Goal: Task Accomplishment & Management: Complete application form

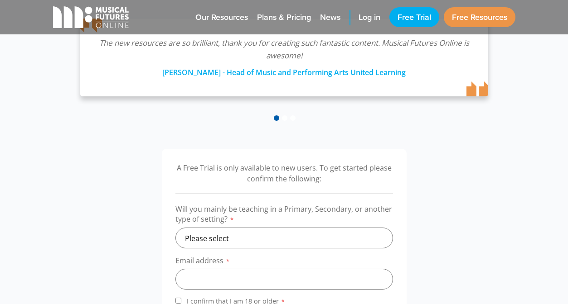
scroll to position [227, 0]
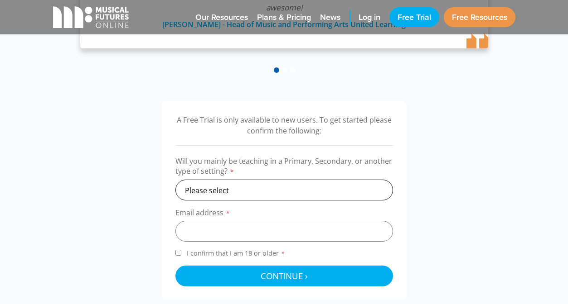
click at [343, 191] on select "Please select Primary Secondary Other" at bounding box center [283, 190] width 217 height 21
select select "primary"
click at [175, 180] on select "Please select Primary Secondary Other" at bounding box center [283, 190] width 217 height 21
click at [315, 226] on input "email" at bounding box center [283, 231] width 217 height 21
type input "[EMAIL_ADDRESS][DOMAIN_NAME]"
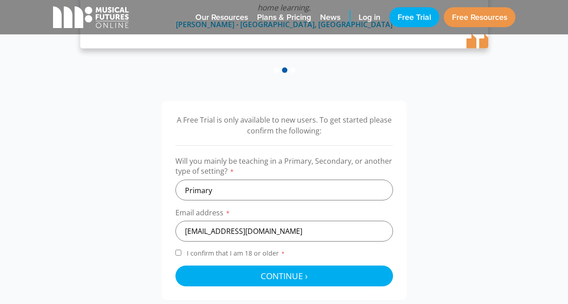
click at [180, 253] on input "I confirm that I am 18 or older *" at bounding box center [178, 253] width 6 height 6
checkbox input "true"
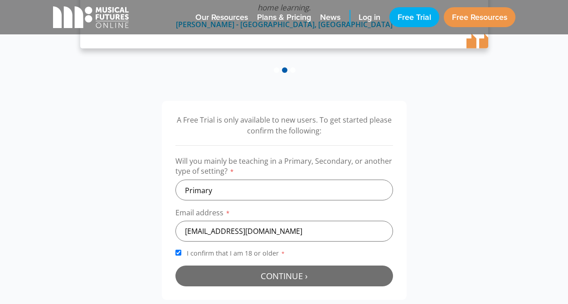
click at [240, 276] on button "Continue › Checking your details..." at bounding box center [283, 276] width 217 height 21
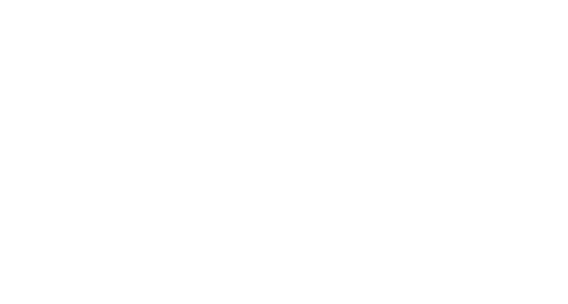
scroll to position [291, 0]
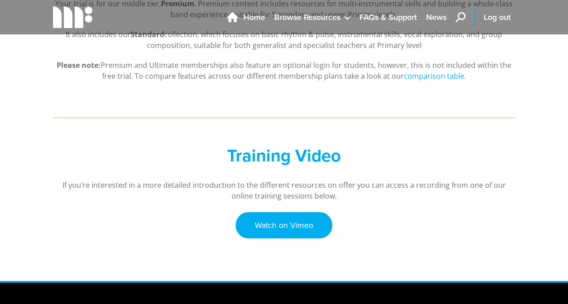
scroll to position [227, 0]
